Goal: Task Accomplishment & Management: Manage account settings

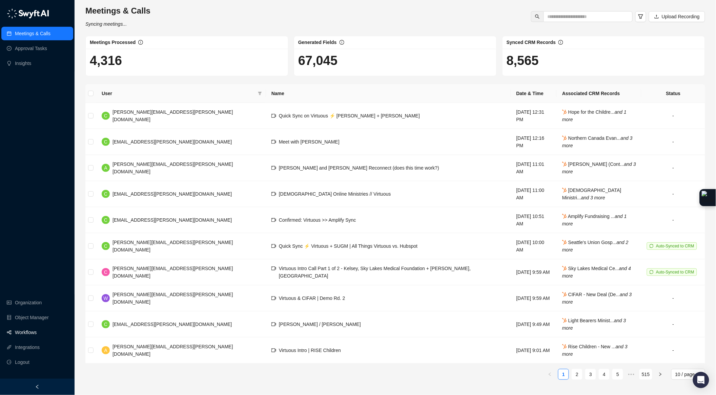
click at [34, 334] on link "Workflows" at bounding box center [26, 333] width 22 height 14
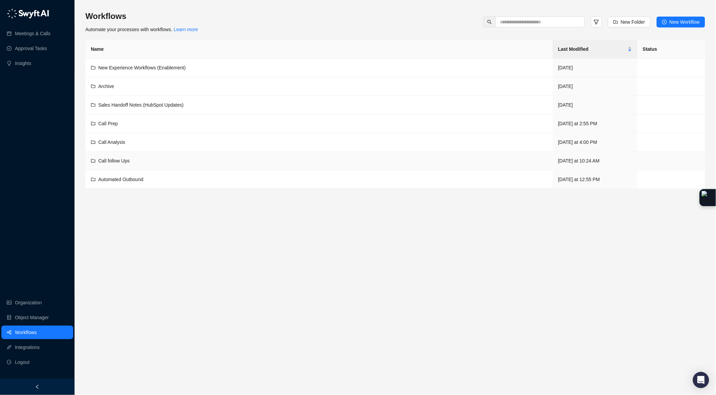
click at [111, 160] on span "Call follow Ups" at bounding box center [114, 160] width 32 height 5
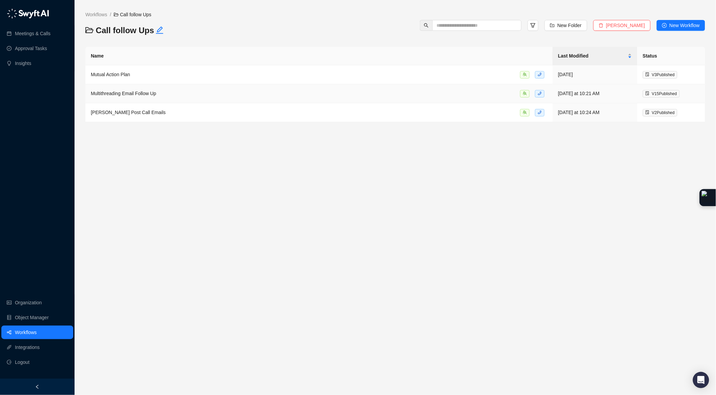
click at [151, 96] on span "Multithreading Email Follow Up" at bounding box center [123, 93] width 65 height 5
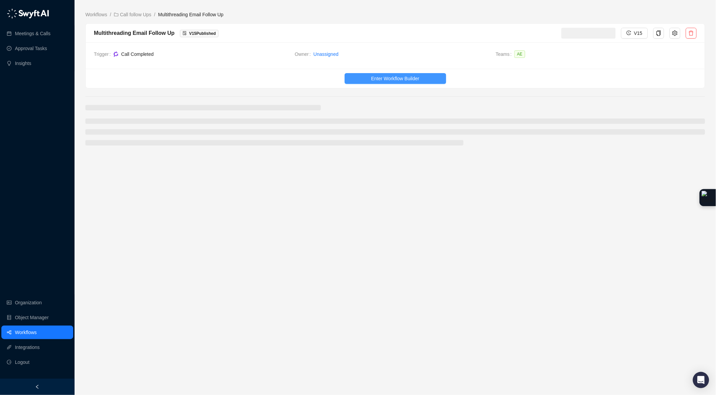
click at [372, 77] on span "Enter Workflow Builder" at bounding box center [395, 78] width 48 height 7
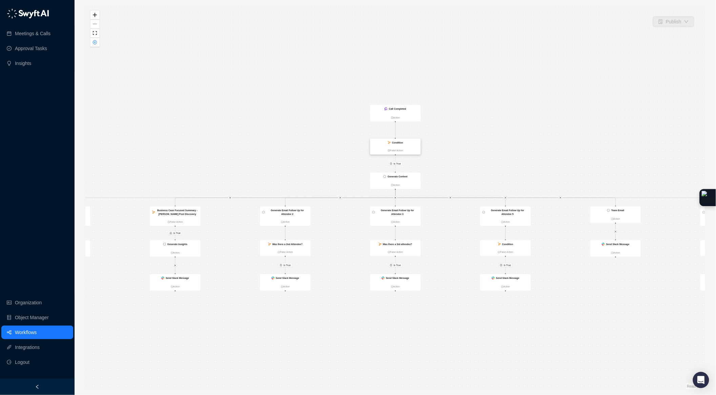
click at [405, 142] on div "Condition" at bounding box center [395, 143] width 50 height 8
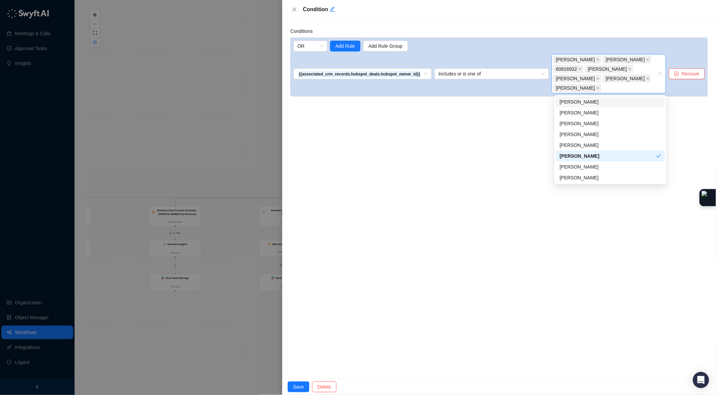
click at [617, 87] on div "[PERSON_NAME] [PERSON_NAME] 60816932 [PERSON_NAME] [PERSON_NAME] [PERSON_NAME] …" at bounding box center [605, 74] width 105 height 38
type input "****"
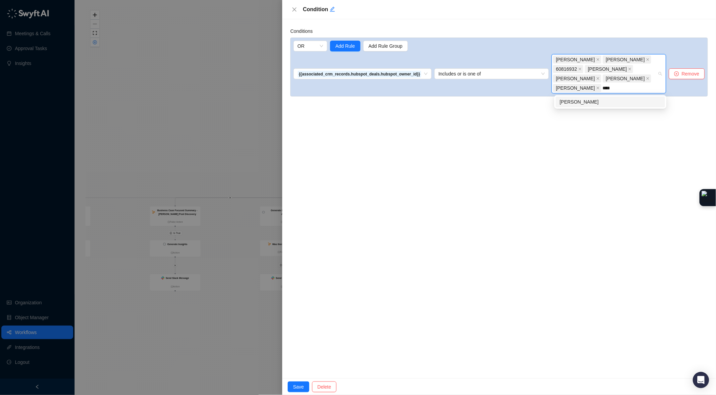
click at [583, 101] on div "[PERSON_NAME]" at bounding box center [610, 101] width 101 height 7
click at [295, 384] on span "Save" at bounding box center [298, 386] width 11 height 7
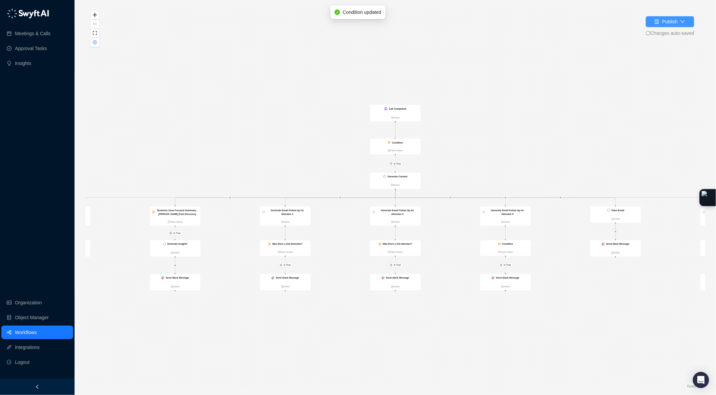
click at [663, 27] on button "Publish" at bounding box center [670, 21] width 48 height 11
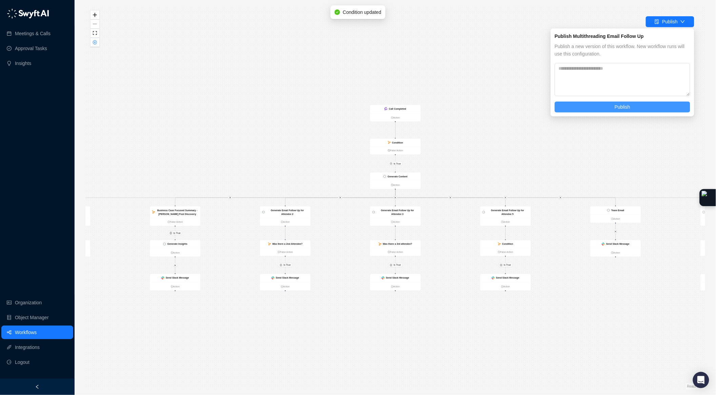
click at [626, 103] on span "Publish" at bounding box center [622, 106] width 16 height 7
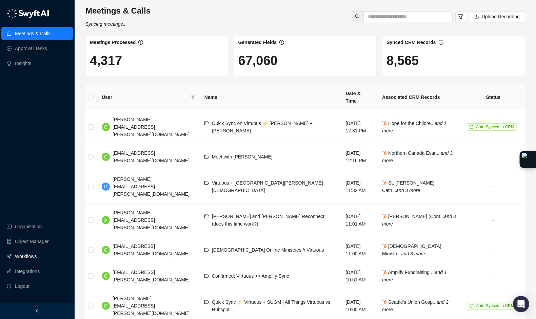
click at [35, 258] on link "Workflows" at bounding box center [26, 257] width 22 height 14
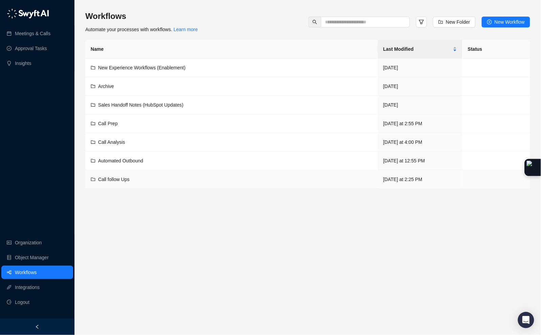
click at [124, 180] on span "Call follow Ups" at bounding box center [114, 179] width 32 height 5
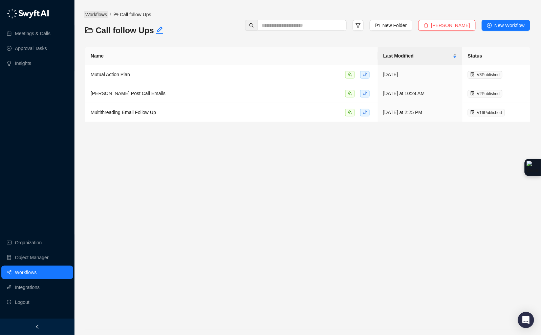
click at [96, 13] on link "Workflows" at bounding box center [96, 14] width 24 height 7
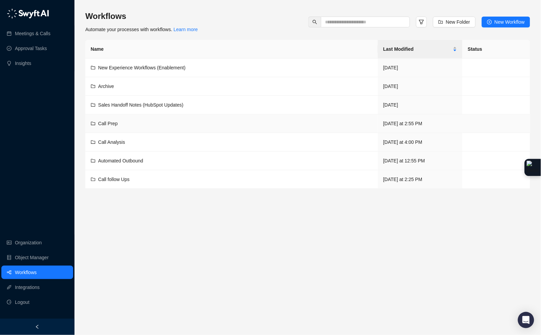
click at [121, 123] on div "Call Prep" at bounding box center [232, 123] width 282 height 7
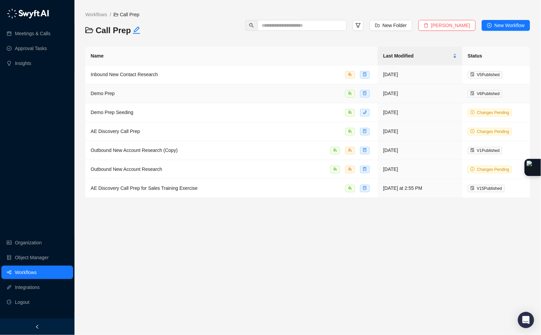
click at [142, 98] on td "Demo Prep" at bounding box center [231, 93] width 293 height 19
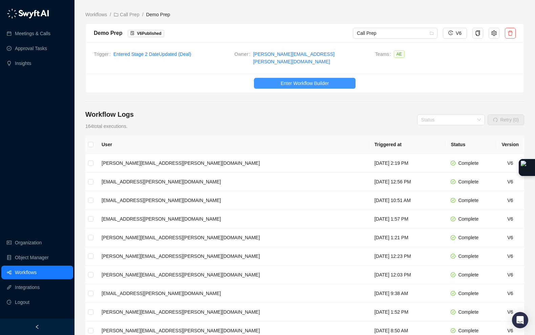
click at [292, 80] on span "Enter Workflow Builder" at bounding box center [305, 83] width 48 height 7
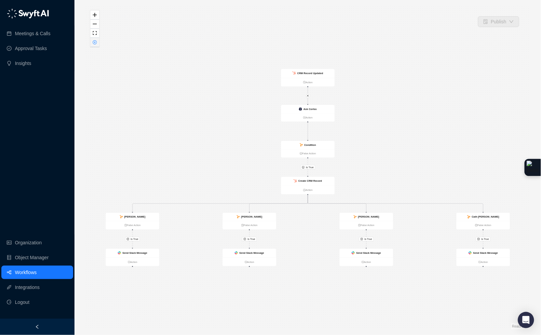
click at [94, 42] on icon "close-circle" at bounding box center [94, 42] width 3 height 3
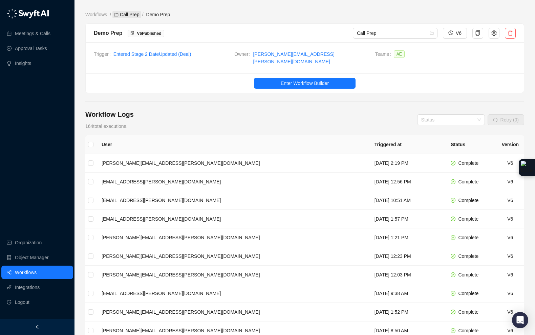
click at [137, 15] on link "Call Prep" at bounding box center [126, 14] width 28 height 7
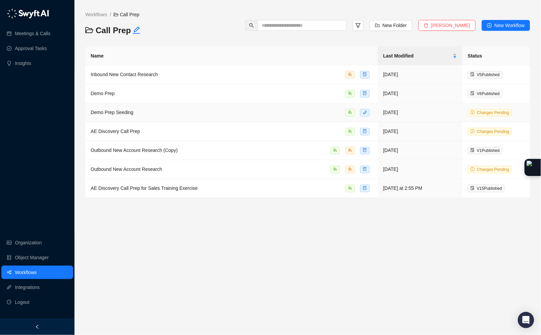
click at [135, 114] on div "Demo Prep Seeding" at bounding box center [232, 113] width 282 height 8
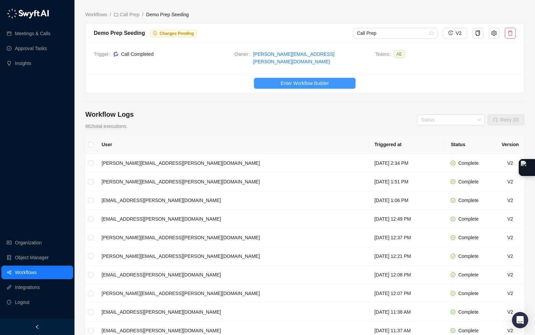
click at [297, 80] on span "Enter Workflow Builder" at bounding box center [305, 83] width 48 height 7
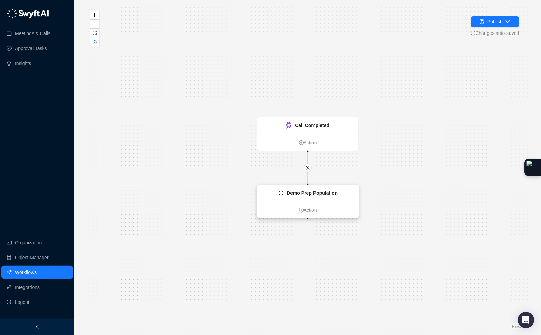
click at [336, 195] on strong "Demo Prep Population" at bounding box center [312, 192] width 51 height 5
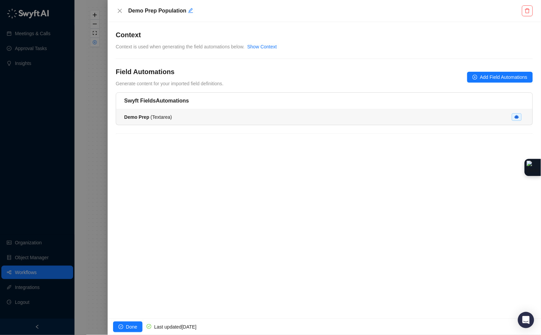
click at [173, 121] on div "Demo Prep ( Textarea )" at bounding box center [324, 116] width 400 height 7
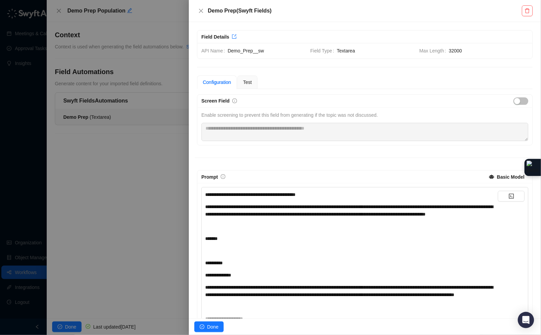
click at [164, 59] on div at bounding box center [270, 167] width 541 height 335
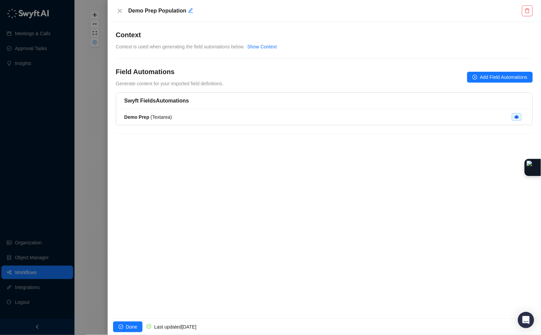
click at [268, 50] on div "Show Context" at bounding box center [262, 46] width 29 height 7
click at [270, 44] on link "Show Context" at bounding box center [262, 46] width 29 height 5
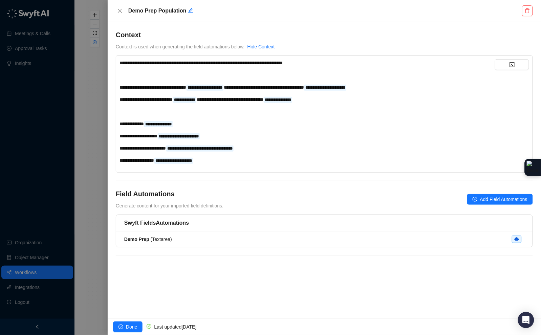
click at [156, 76] on div "﻿" at bounding box center [308, 74] width 376 height 7
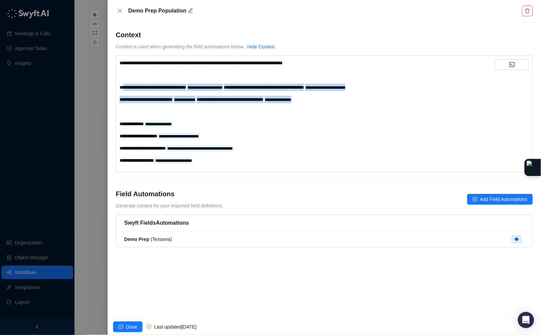
drag, startPoint x: 227, startPoint y: 112, endPoint x: 125, endPoint y: 75, distance: 108.4
click at [125, 86] on div "**********" at bounding box center [308, 111] width 376 height 105
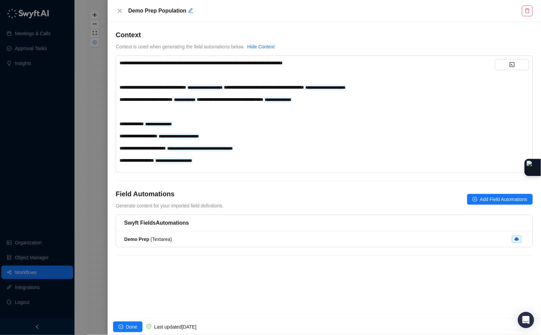
click at [125, 69] on div "**********" at bounding box center [308, 111] width 376 height 105
click at [167, 77] on div "﻿" at bounding box center [308, 74] width 376 height 7
click at [161, 74] on div "﻿" at bounding box center [308, 74] width 376 height 7
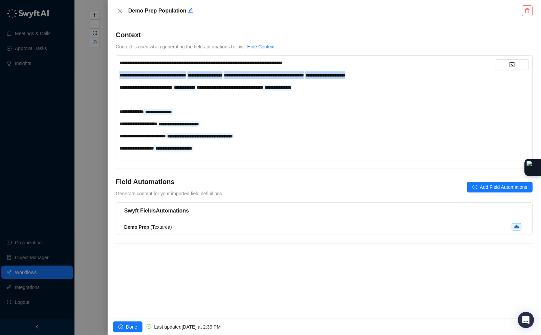
drag, startPoint x: 415, startPoint y: 76, endPoint x: 296, endPoint y: 75, distance: 118.2
click at [286, 71] on div "**********" at bounding box center [308, 74] width 376 height 7
click at [118, 11] on icon "close" at bounding box center [119, 10] width 5 height 5
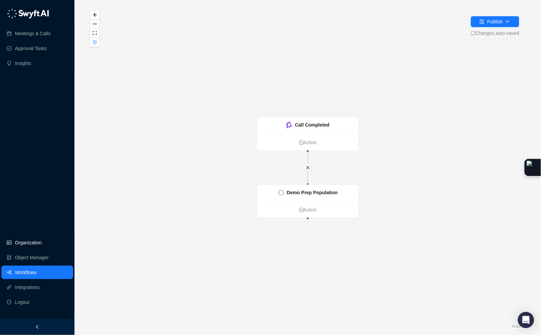
click at [38, 243] on link "Organization" at bounding box center [28, 243] width 27 height 14
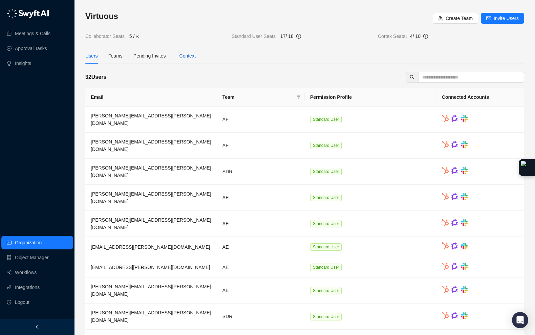
click at [187, 53] on div "Context" at bounding box center [188, 55] width 16 height 7
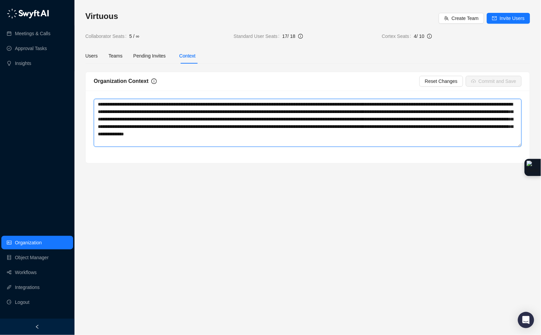
click at [167, 108] on textarea "**********" at bounding box center [308, 123] width 428 height 48
click at [236, 134] on textarea "**********" at bounding box center [308, 123] width 428 height 48
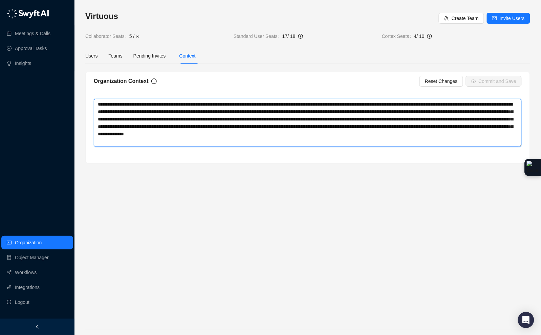
click at [236, 134] on textarea "**********" at bounding box center [308, 123] width 428 height 48
